Goal: Task Accomplishment & Management: Manage account settings

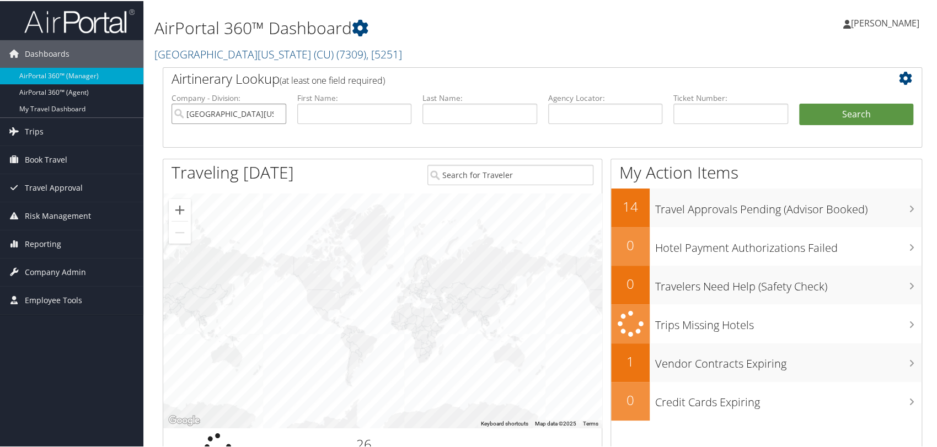
click at [275, 111] on input "[GEOGRAPHIC_DATA][US_STATE] (CU)" at bounding box center [229, 113] width 115 height 20
click at [588, 121] on input "text" at bounding box center [605, 113] width 115 height 20
paste input "DM9JMV"
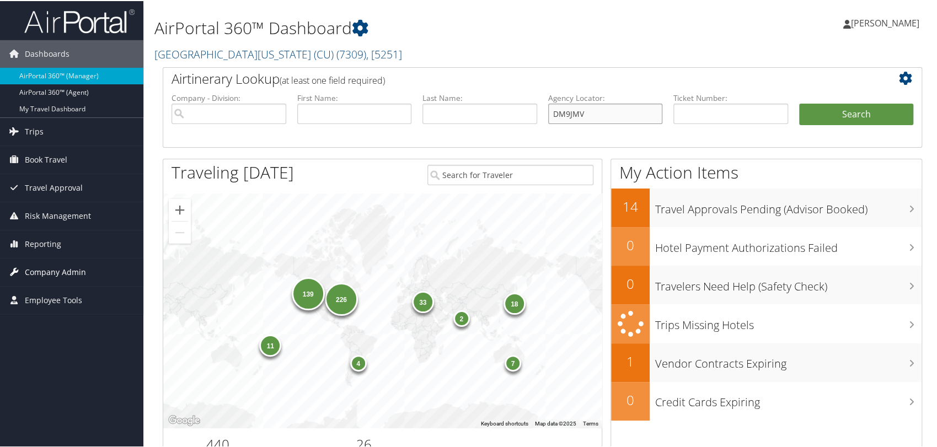
type input "DM9JMV"
click at [69, 271] on span "Company Admin" at bounding box center [55, 272] width 61 height 28
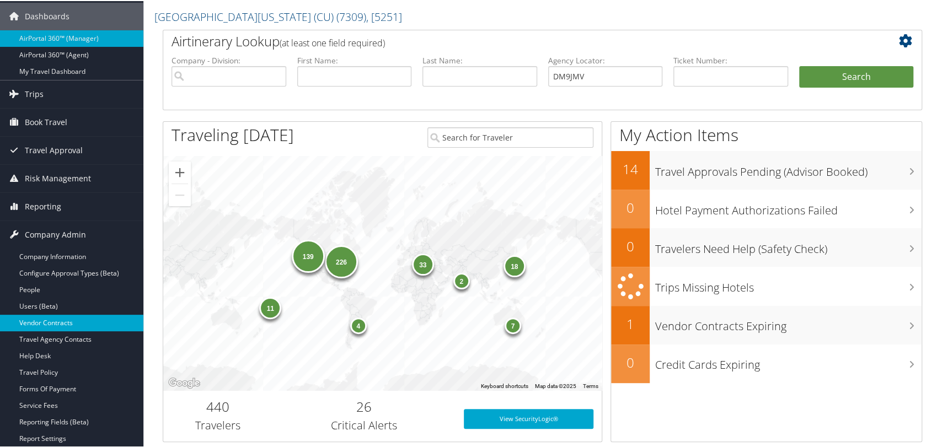
scroll to position [245, 0]
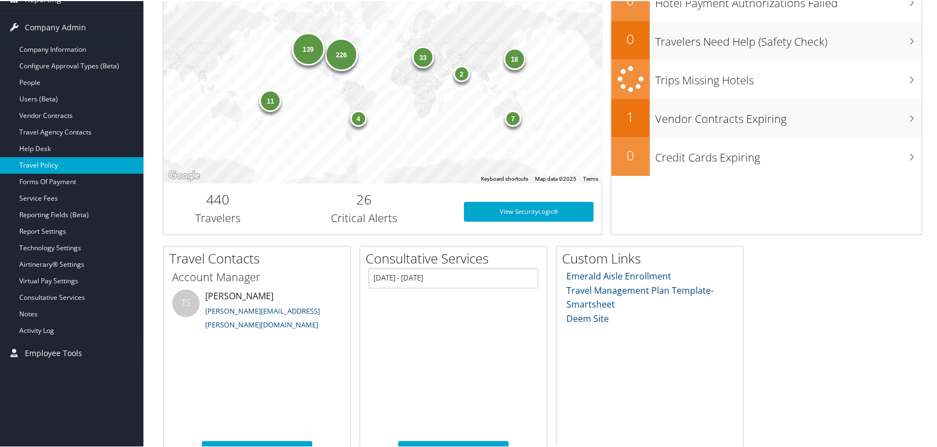
click at [45, 165] on link "Travel Policy" at bounding box center [71, 164] width 143 height 17
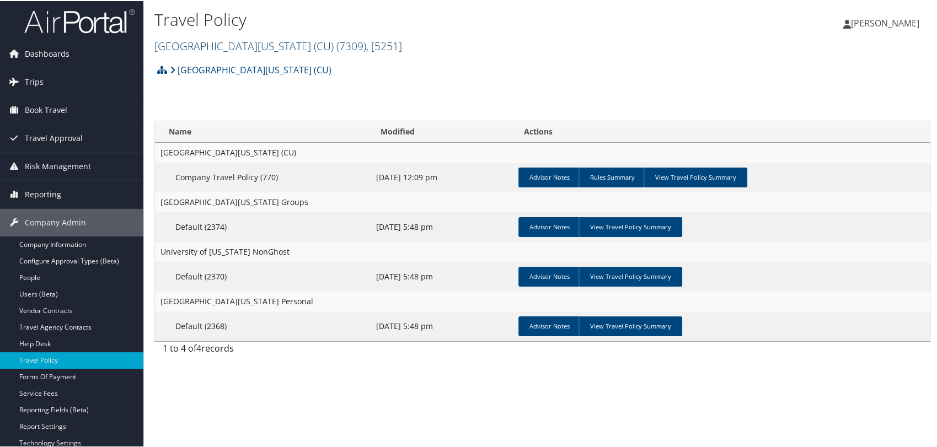
click at [227, 50] on link "[GEOGRAPHIC_DATA][US_STATE] (CU) ( 7309 ) , [ 5251 ]" at bounding box center [278, 44] width 248 height 15
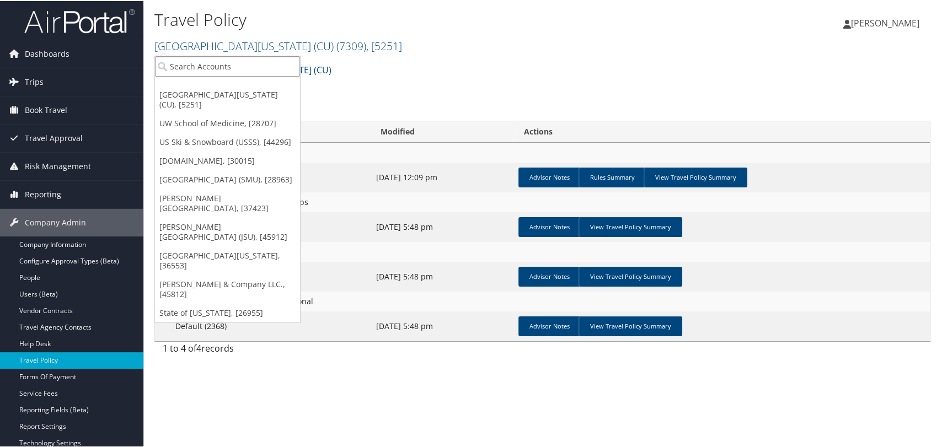
click at [231, 64] on input "search" at bounding box center [227, 65] width 145 height 20
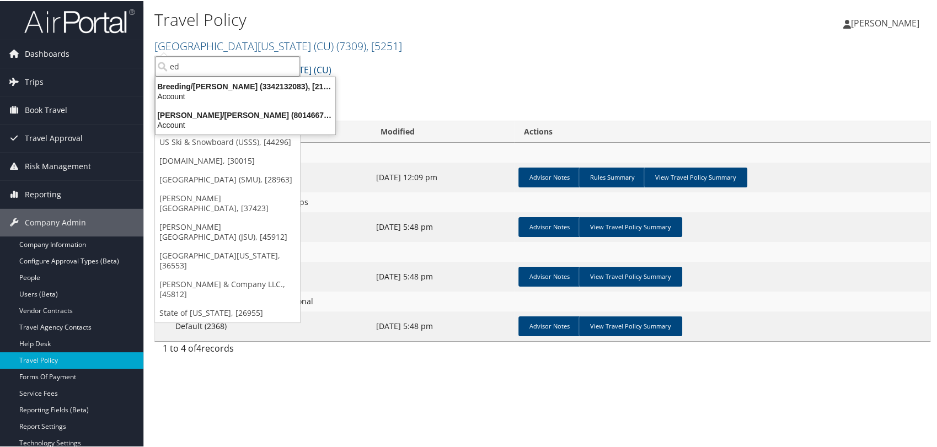
type input "e"
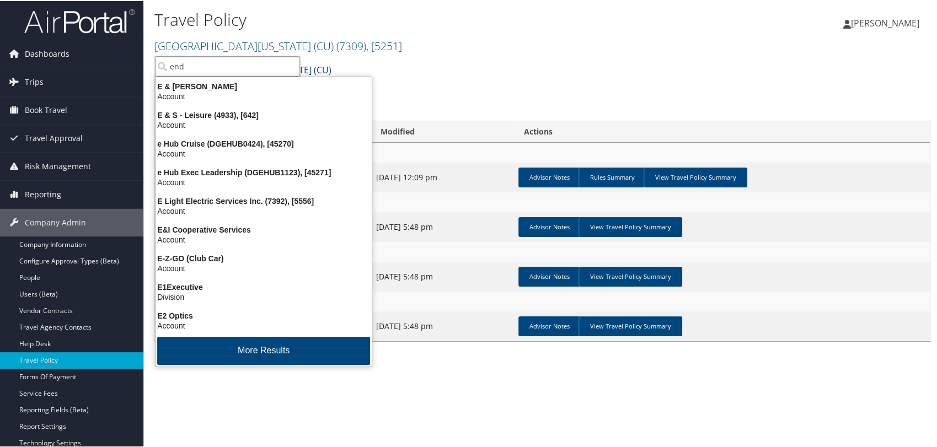
type input "endi"
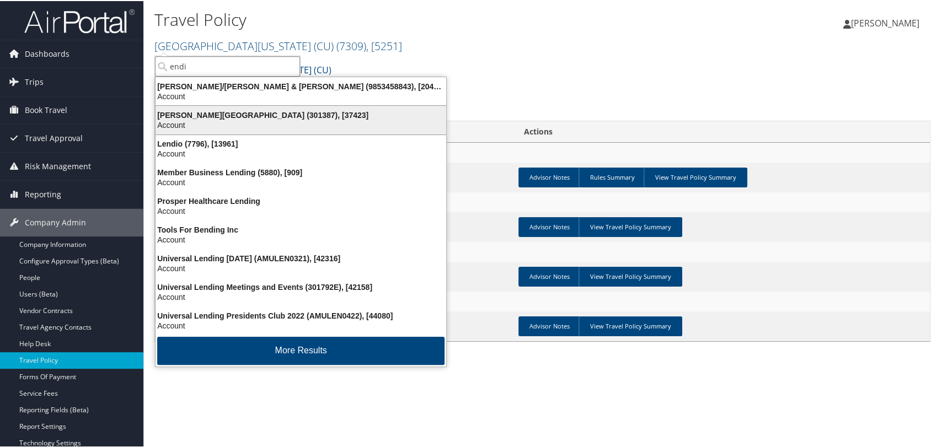
click at [203, 108] on div "Endicott College (301387), [37423] Account" at bounding box center [300, 118] width 287 height 25
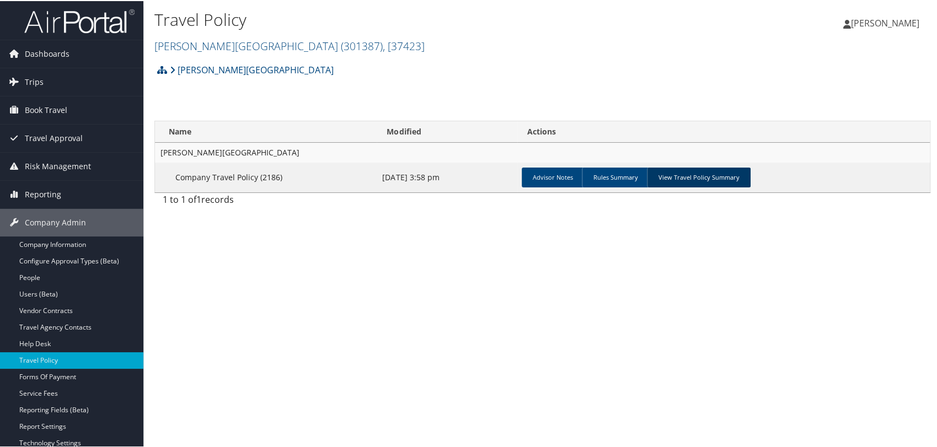
click at [665, 178] on link "View Travel Policy Summary" at bounding box center [699, 177] width 104 height 20
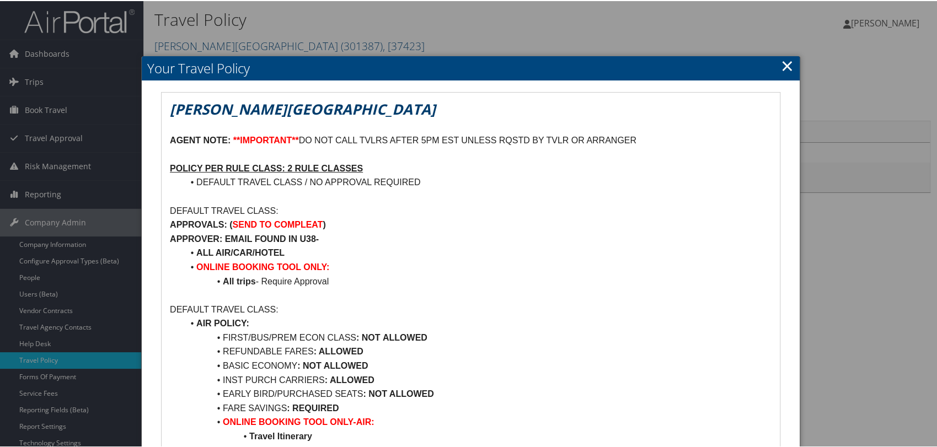
click at [785, 67] on link "×" at bounding box center [787, 64] width 13 height 22
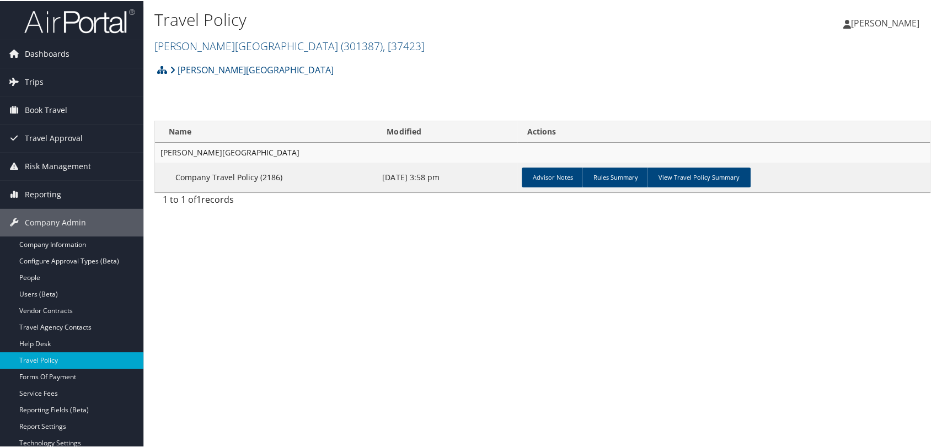
click at [872, 23] on span "[PERSON_NAME]" at bounding box center [885, 22] width 68 height 12
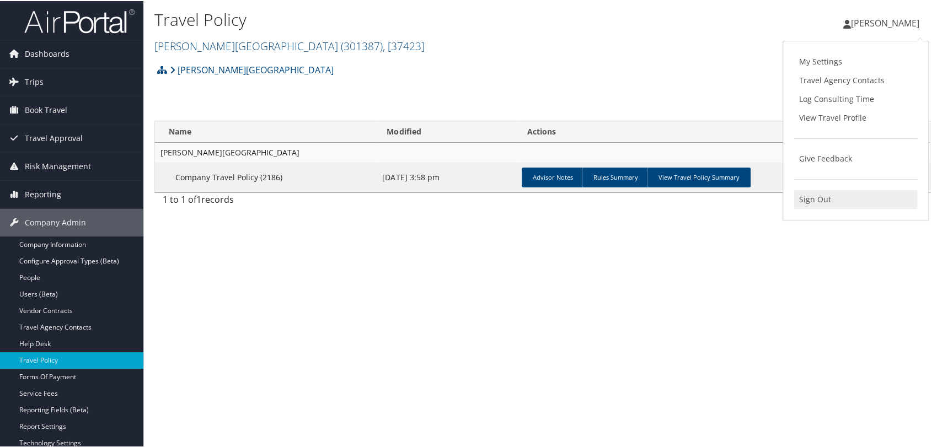
click at [822, 196] on link "Sign Out" at bounding box center [855, 198] width 123 height 19
